Goal: Complete application form

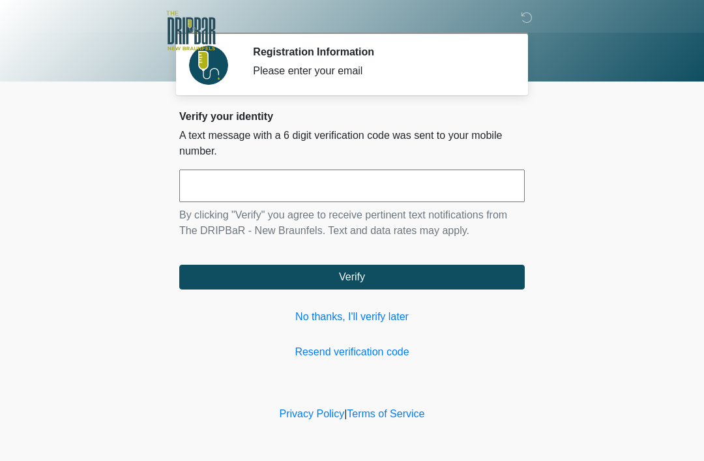
click at [344, 315] on link "No thanks, I'll verify later" at bounding box center [352, 317] width 346 height 16
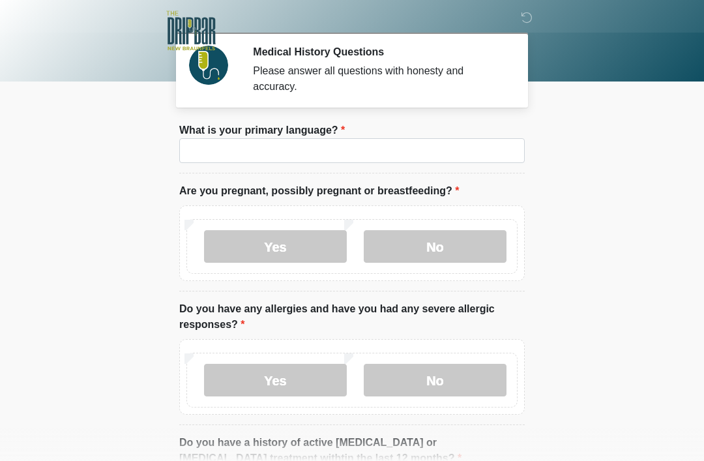
scroll to position [1, 0]
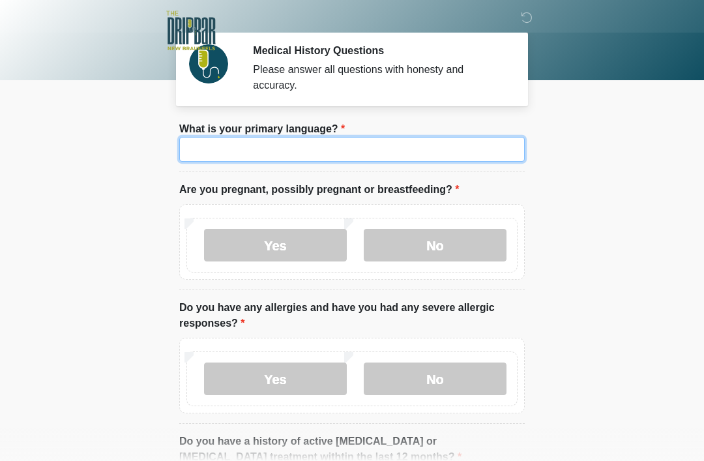
click at [353, 145] on input "What is your primary language?" at bounding box center [352, 149] width 346 height 25
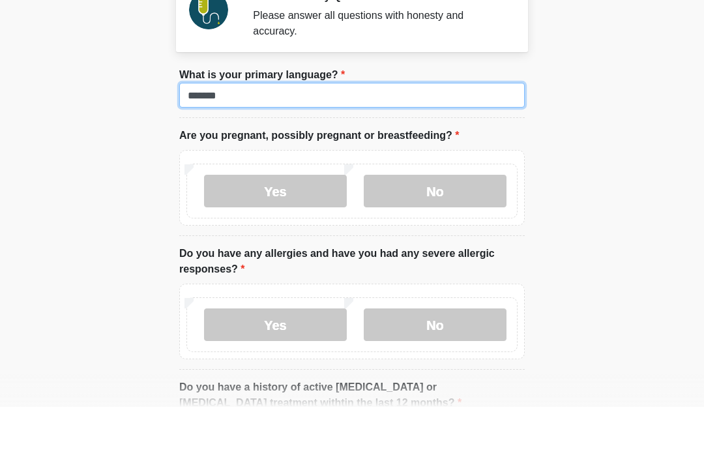
type input "*******"
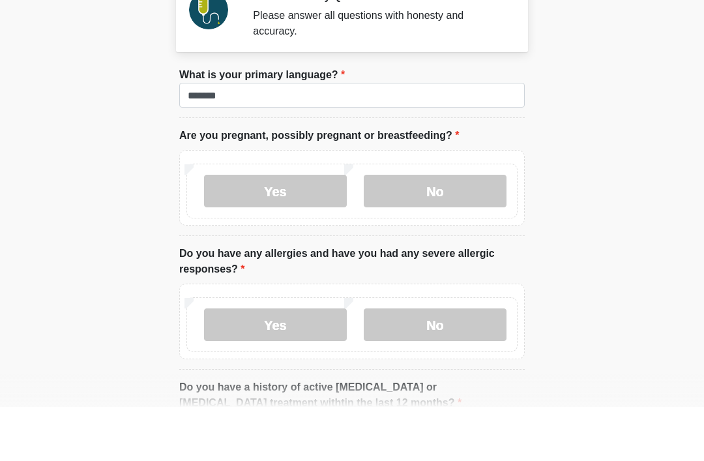
click at [458, 229] on label "No" at bounding box center [435, 245] width 143 height 33
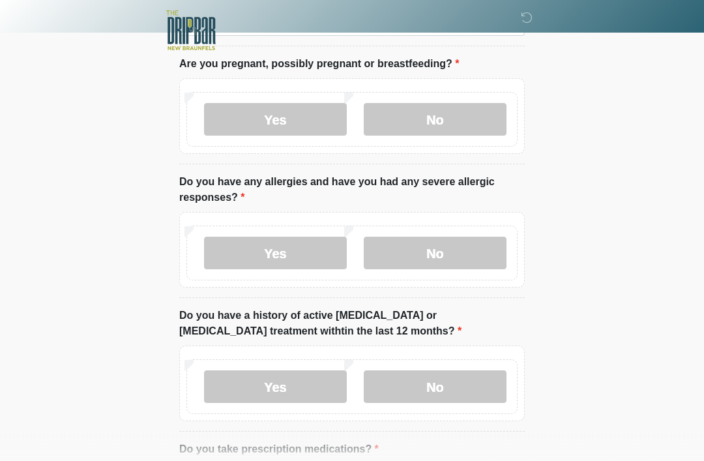
scroll to position [152, 0]
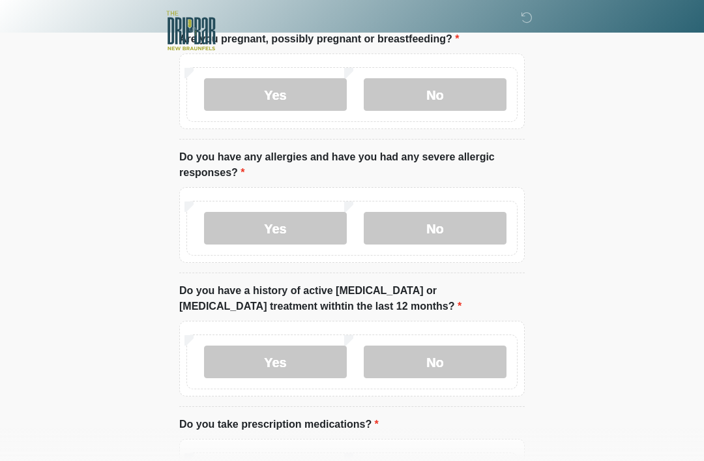
click at [450, 222] on label "No" at bounding box center [435, 228] width 143 height 33
click at [455, 350] on label "No" at bounding box center [435, 362] width 143 height 33
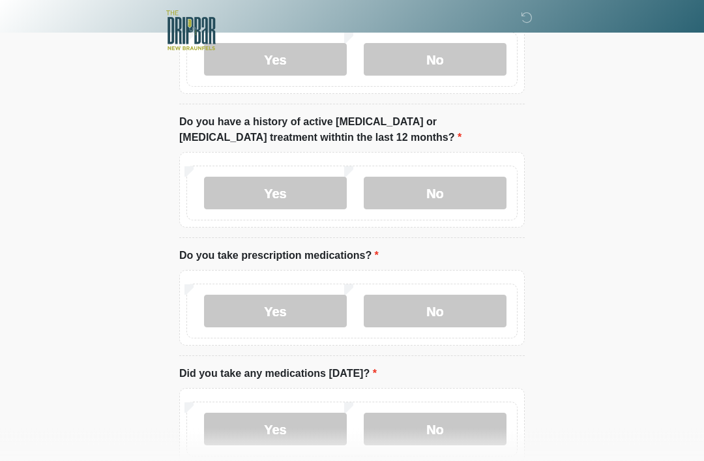
click at [467, 310] on label "No" at bounding box center [435, 311] width 143 height 33
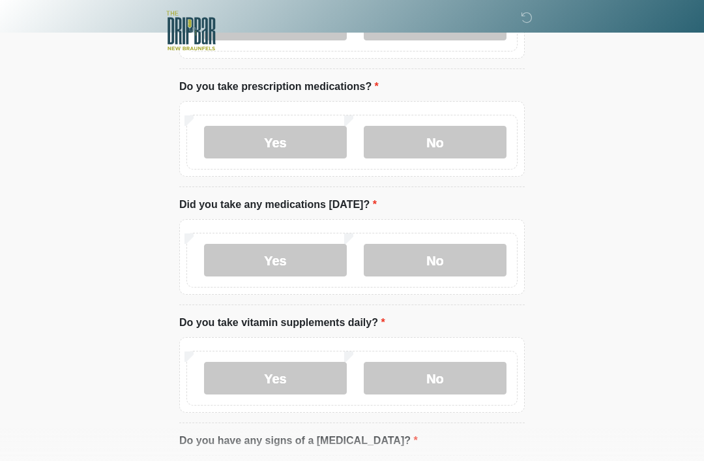
scroll to position [496, 0]
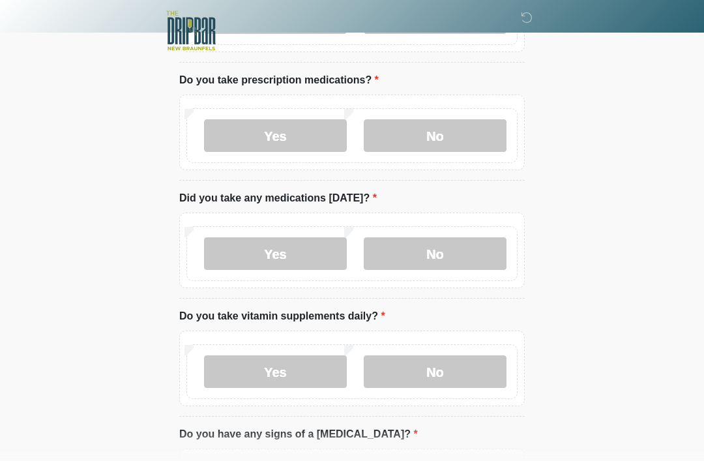
click at [454, 252] on label "No" at bounding box center [435, 253] width 143 height 33
click at [431, 372] on label "No" at bounding box center [435, 371] width 143 height 33
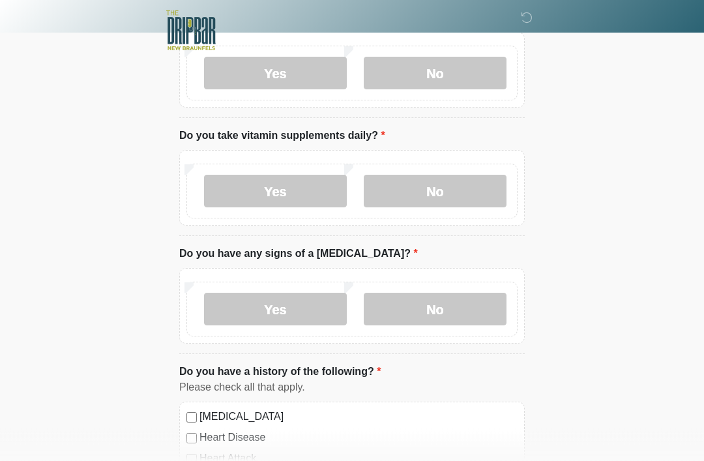
click at [480, 306] on label "No" at bounding box center [435, 309] width 143 height 33
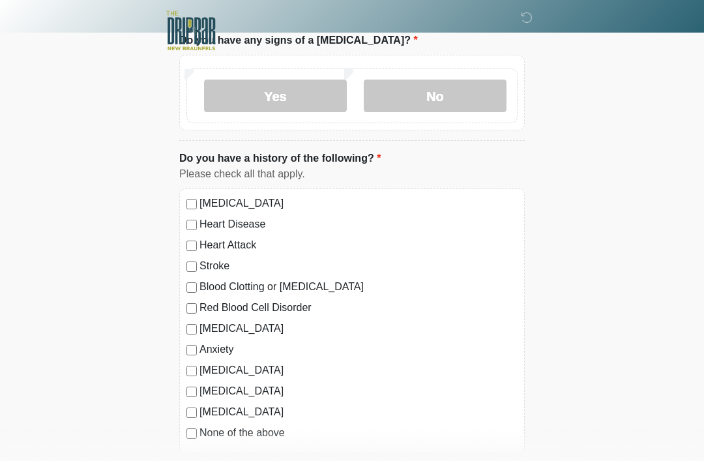
scroll to position [938, 0]
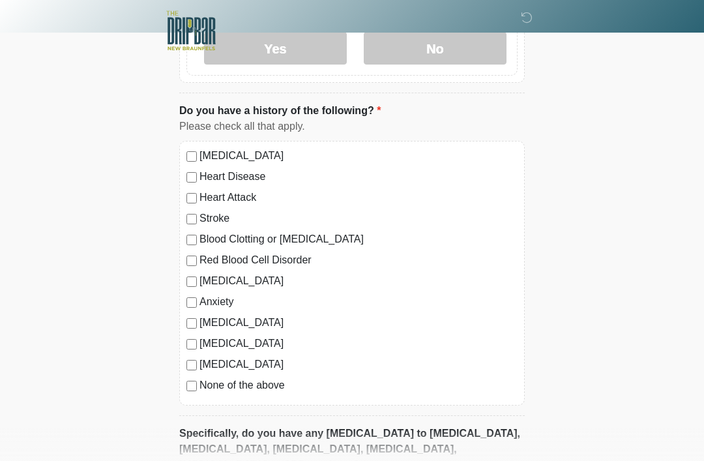
click at [197, 396] on div "High Blood Pressure Heart Disease Heart Attack Stroke Blood Clotting or Bleedin…" at bounding box center [352, 273] width 346 height 265
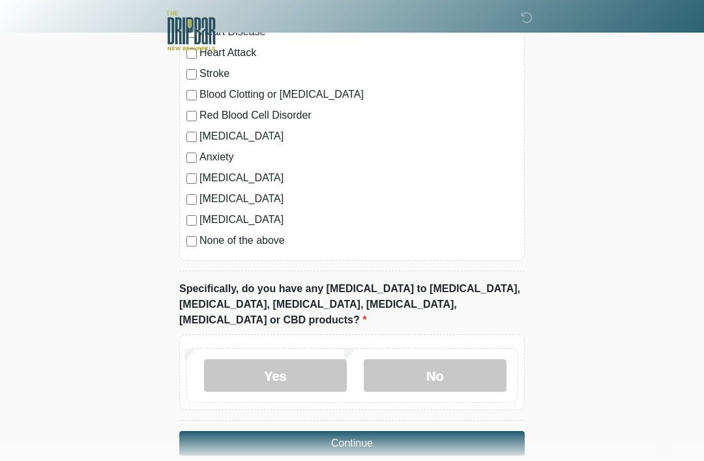
scroll to position [1086, 0]
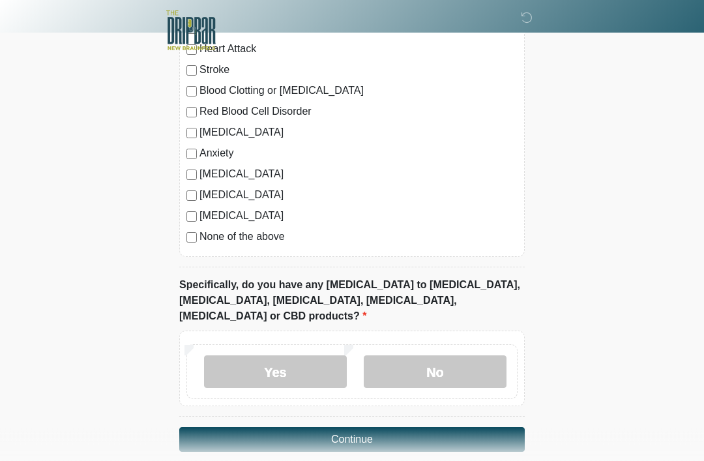
click at [422, 356] on label "No" at bounding box center [435, 372] width 143 height 33
click at [286, 427] on button "Continue" at bounding box center [352, 439] width 346 height 25
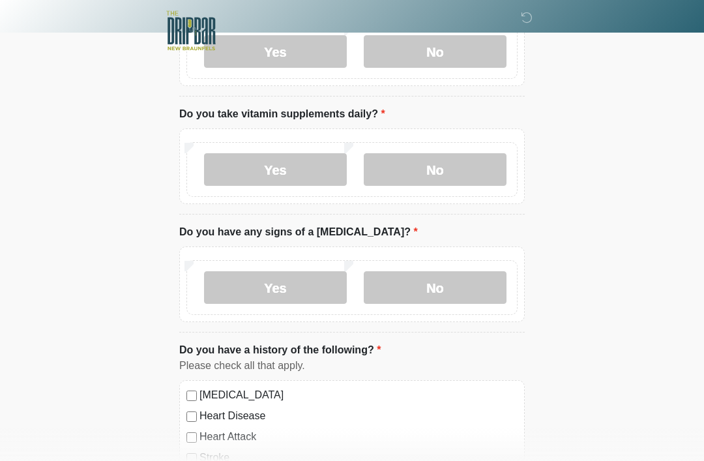
scroll to position [0, 0]
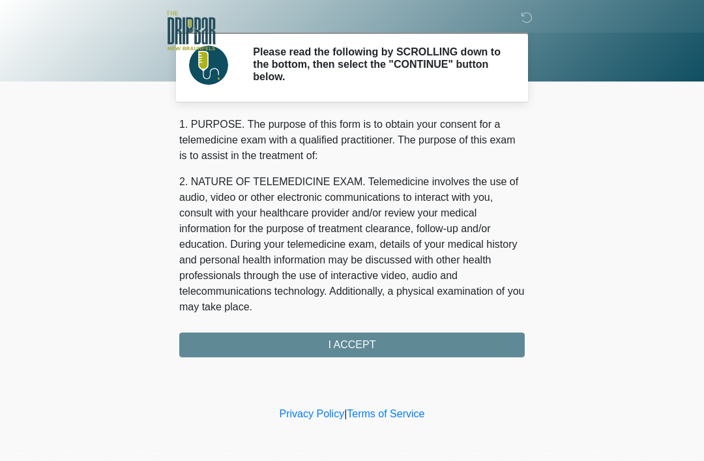
click at [511, 341] on div "1. PURPOSE. The purpose of this form is to obtain your consent for a telemedici…" at bounding box center [352, 237] width 346 height 241
click at [505, 345] on div "1. PURPOSE. The purpose of this form is to obtain your consent for a telemedici…" at bounding box center [352, 237] width 346 height 241
click at [386, 348] on div "1. PURPOSE. The purpose of this form is to obtain your consent for a telemedici…" at bounding box center [352, 237] width 346 height 241
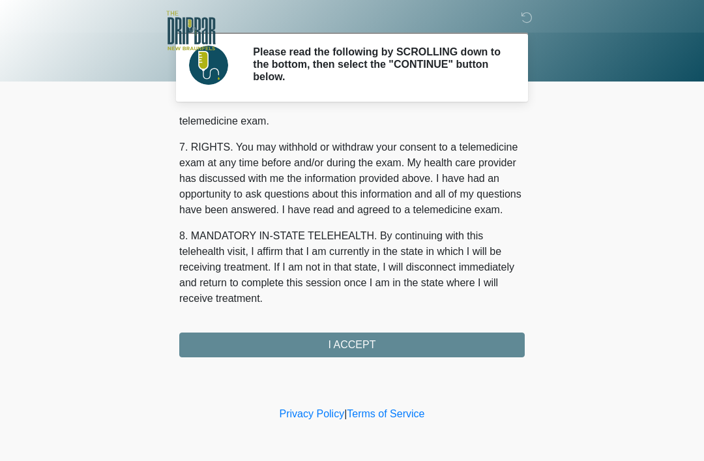
scroll to position [572, 0]
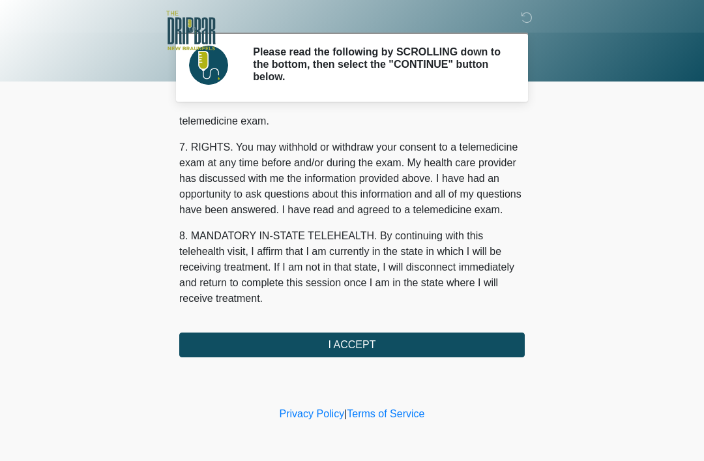
click at [450, 344] on button "I ACCEPT" at bounding box center [352, 345] width 346 height 25
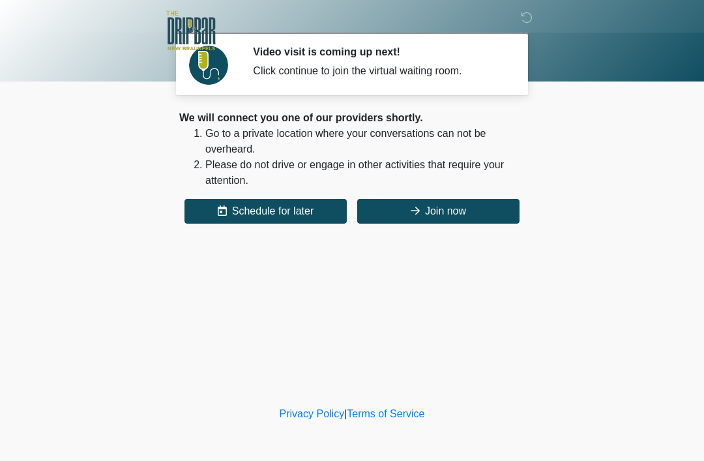
click at [481, 199] on button "Join now" at bounding box center [438, 211] width 162 height 25
